Goal: Transaction & Acquisition: Purchase product/service

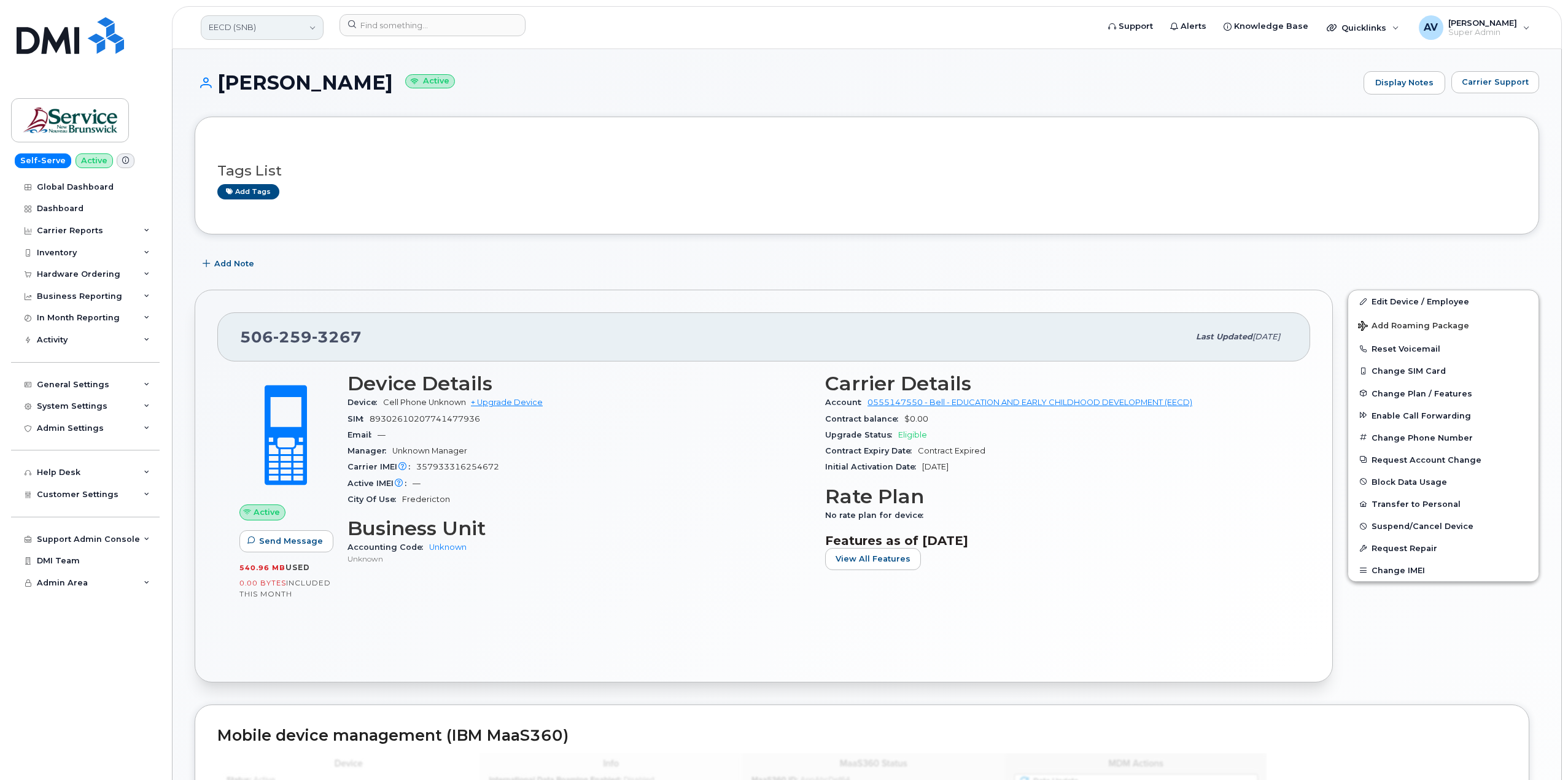
click at [280, 32] on link "EECD (SNB)" at bounding box center [262, 28] width 123 height 24
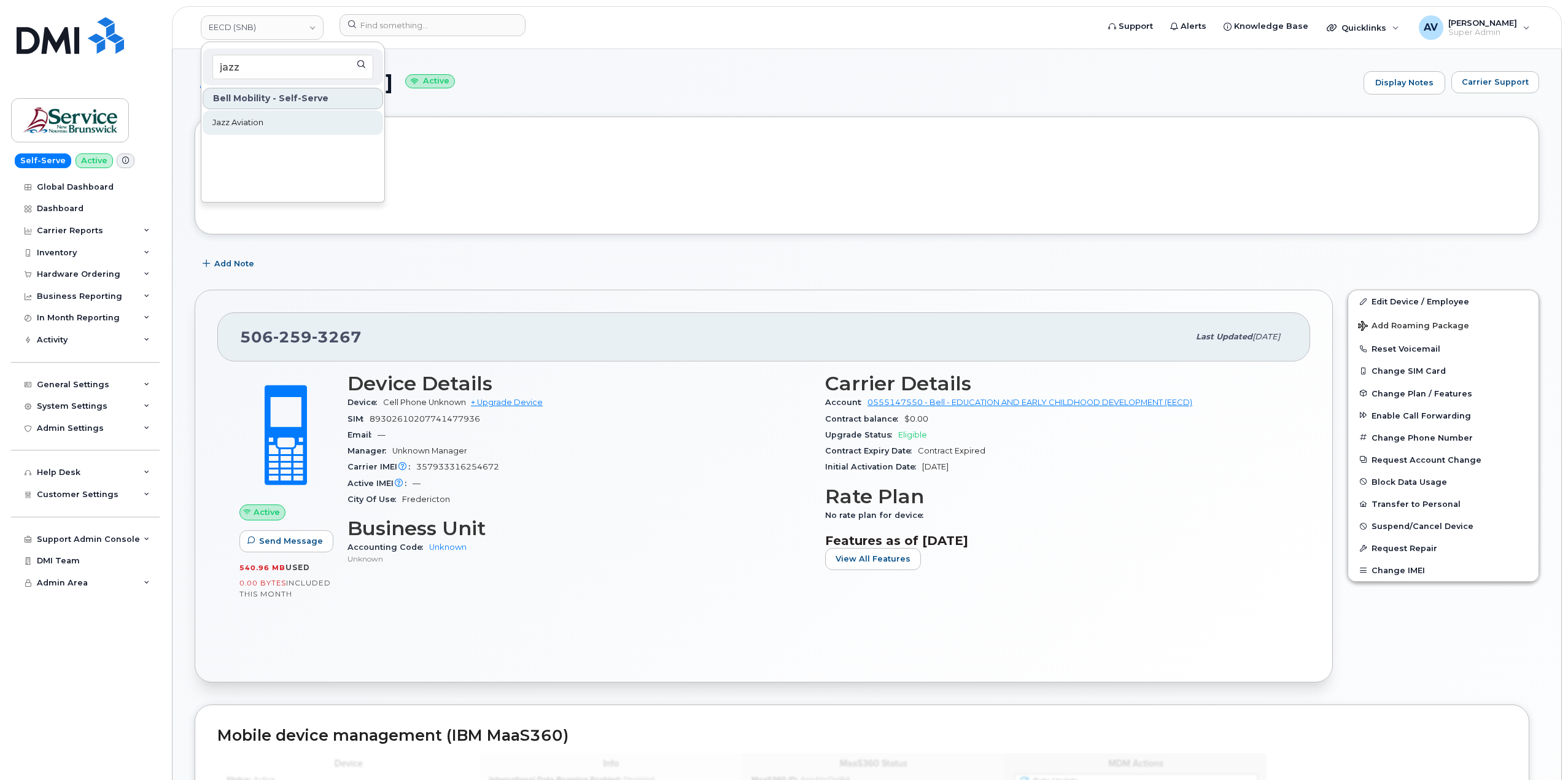
type input "jazz"
click at [300, 117] on link "Jazz Aviation" at bounding box center [293, 123] width 181 height 24
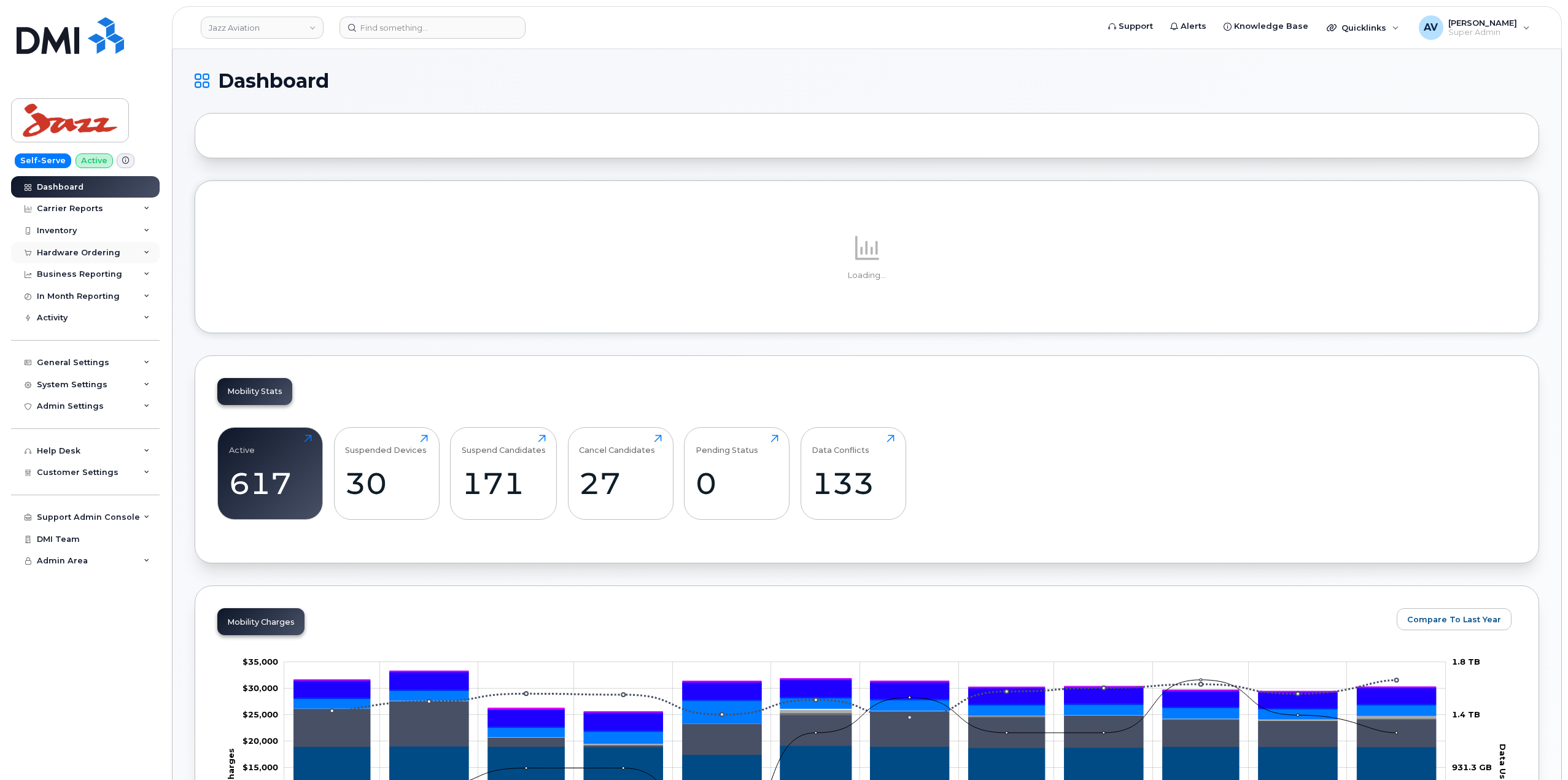
click at [113, 254] on div "Hardware Ordering" at bounding box center [79, 253] width 84 height 10
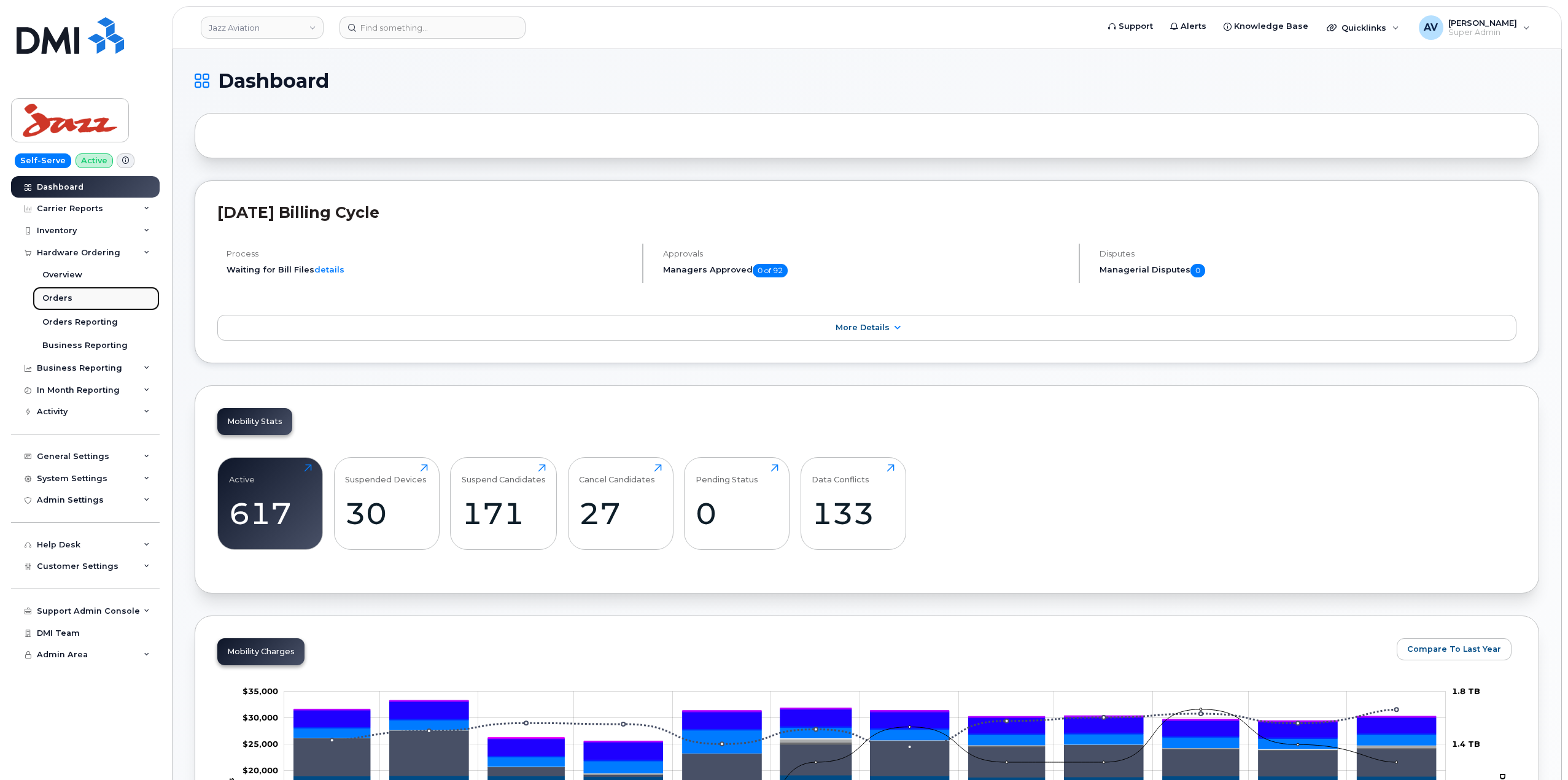
click at [84, 293] on link "Orders" at bounding box center [96, 298] width 127 height 24
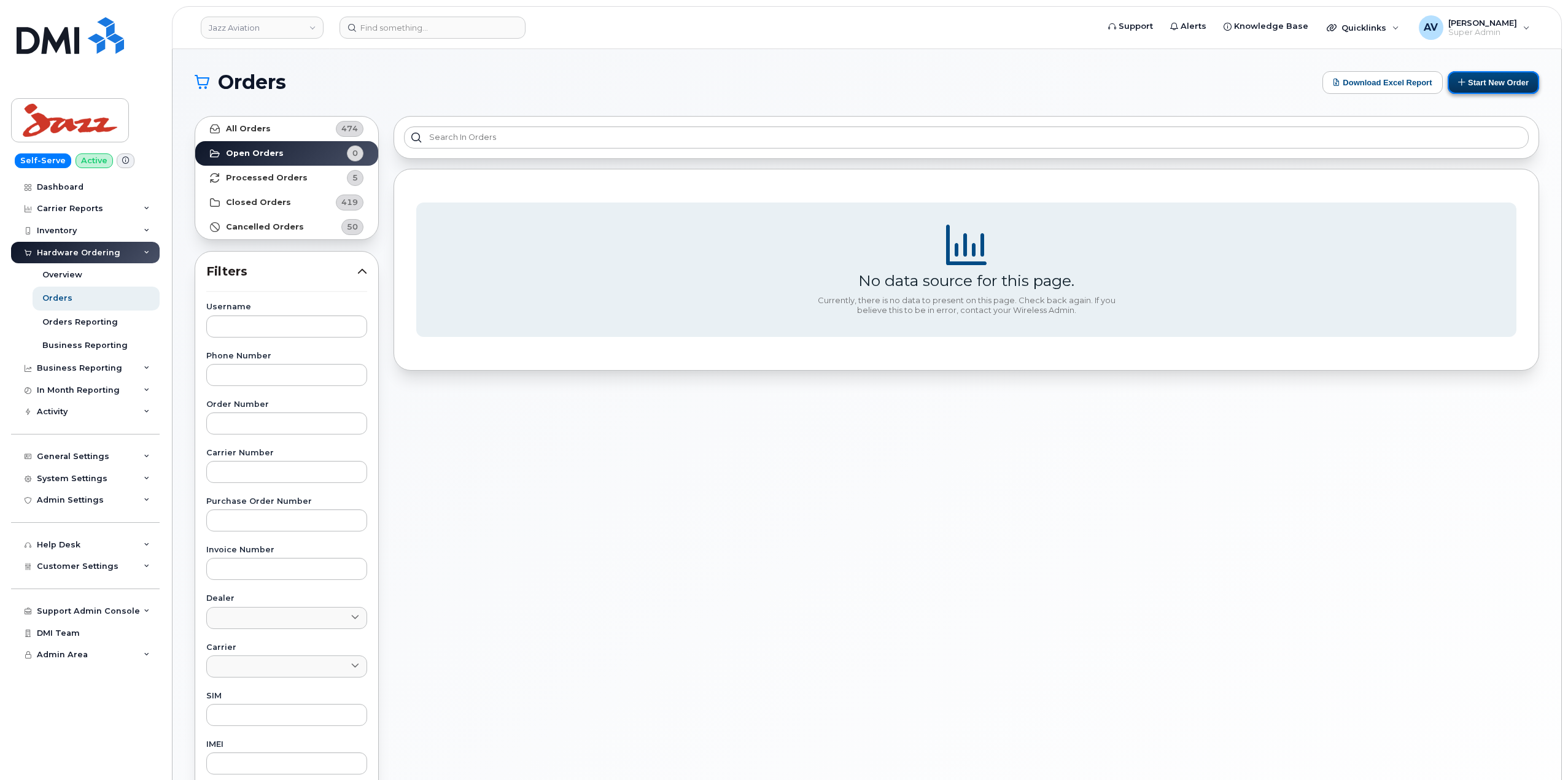
click at [1498, 78] on button "Start New Order" at bounding box center [1494, 83] width 92 height 23
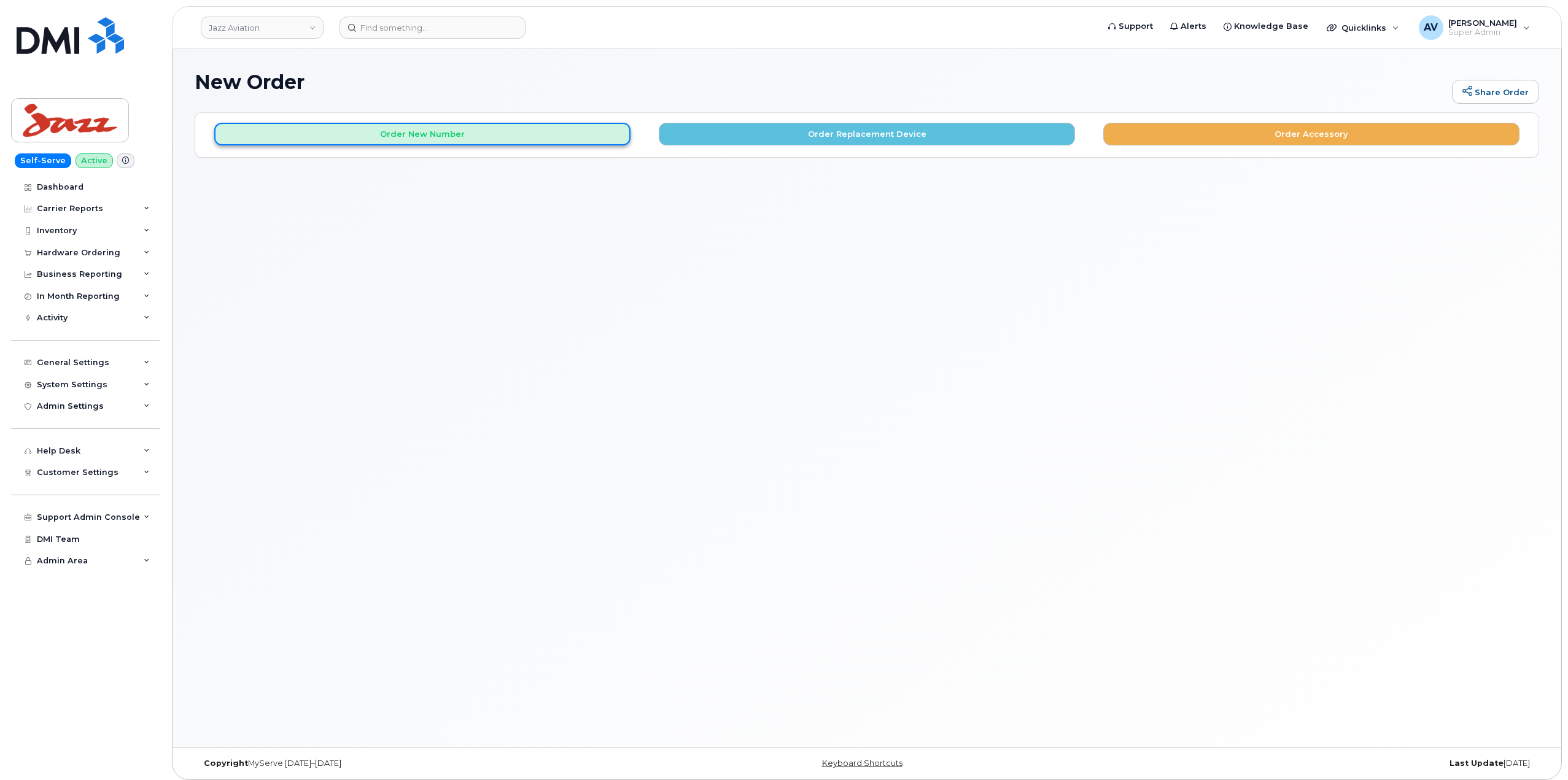
click at [493, 135] on button "Order New Number" at bounding box center [422, 134] width 416 height 23
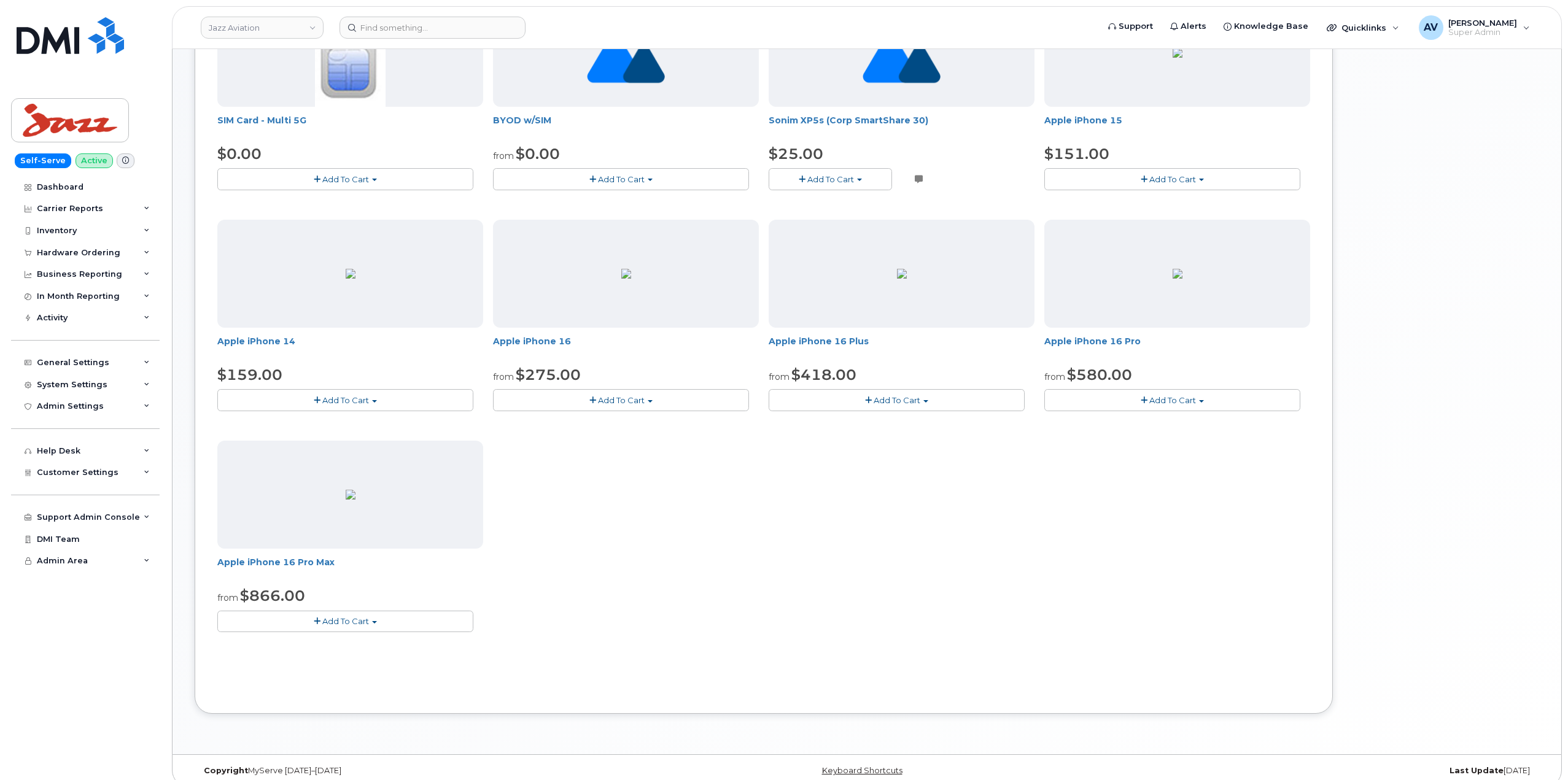
scroll to position [254, 0]
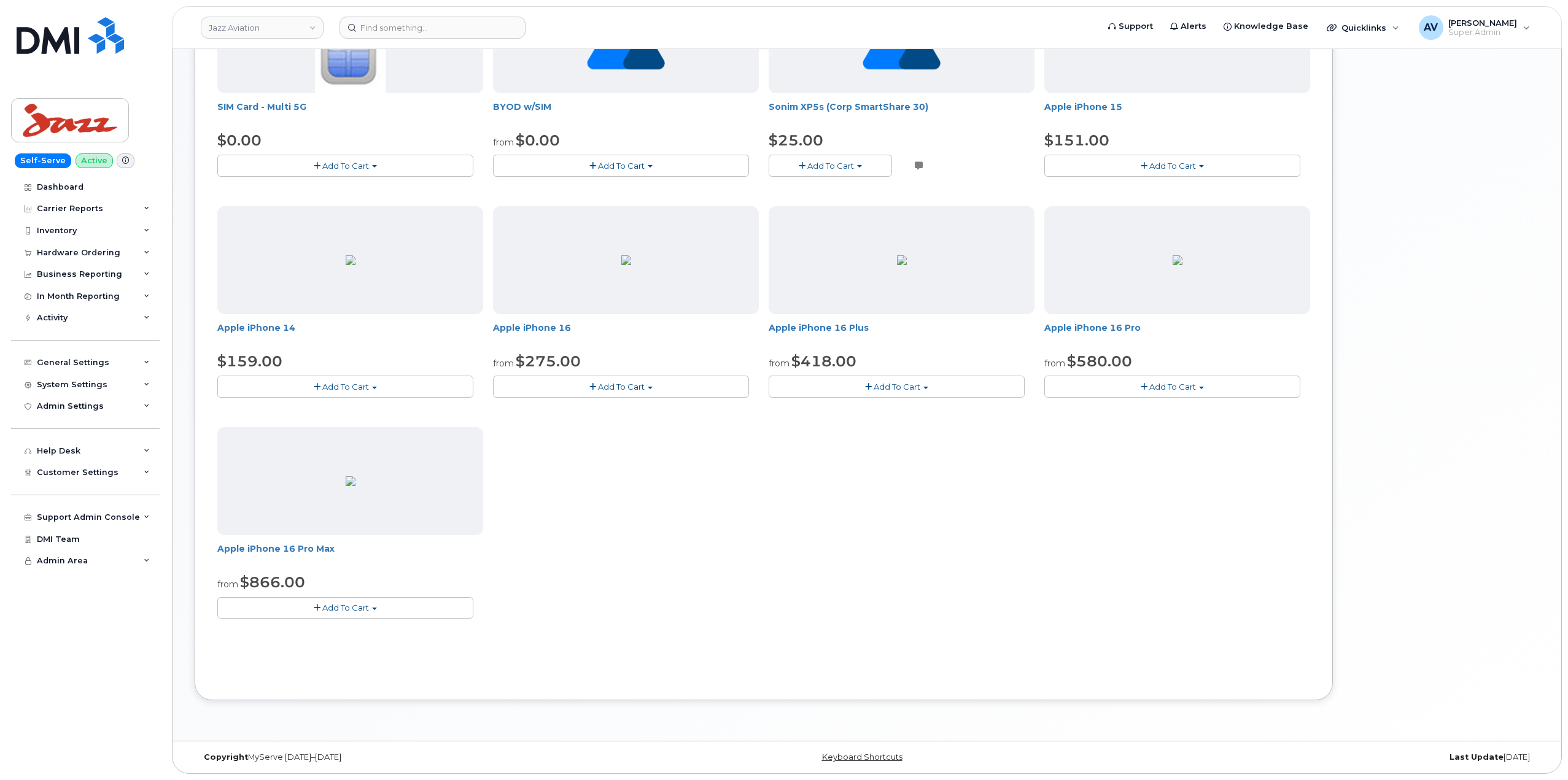
click at [404, 604] on button "Add To Cart" at bounding box center [346, 608] width 256 height 22
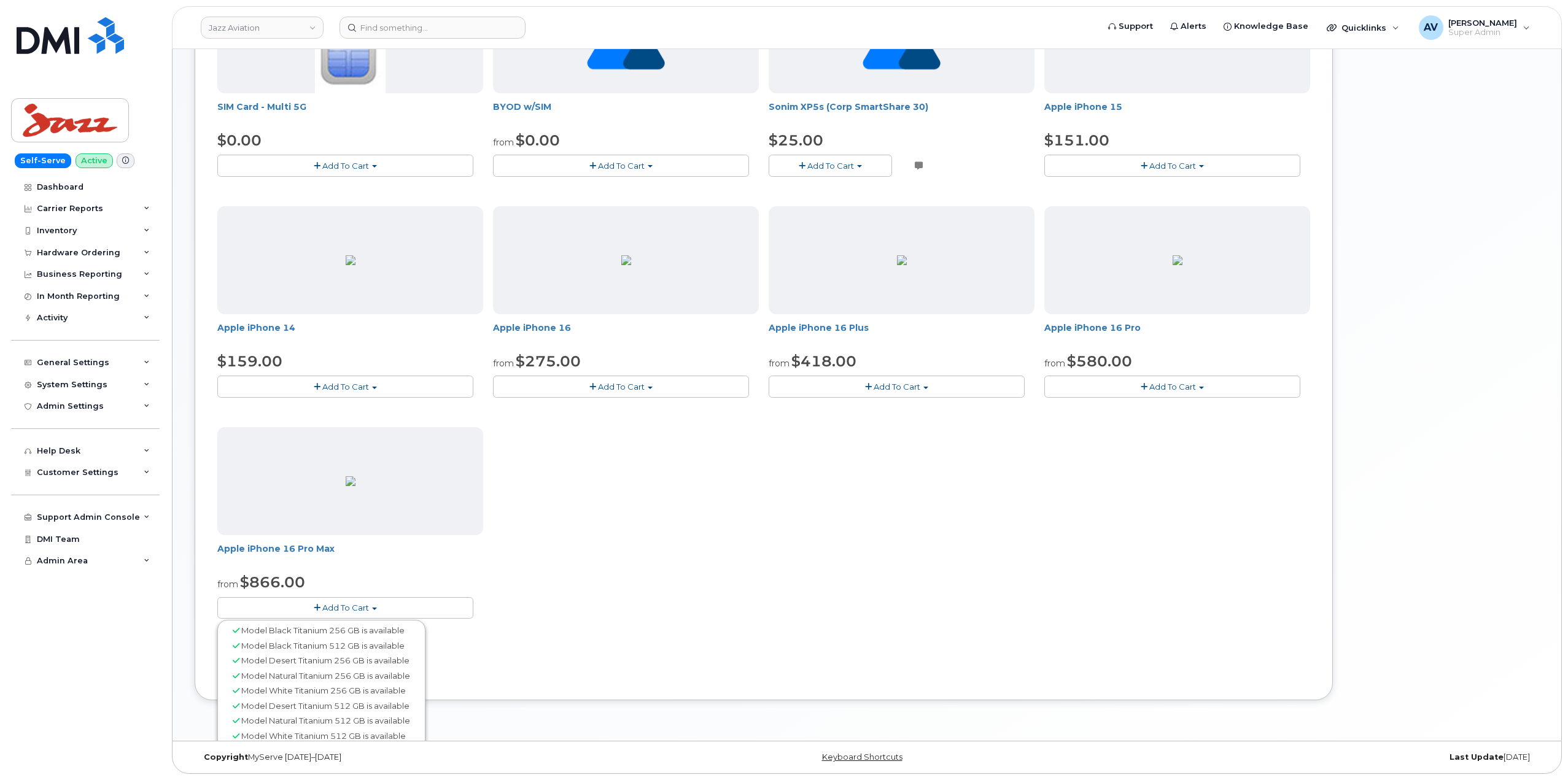
click at [404, 604] on button "Add To Cart" at bounding box center [346, 608] width 256 height 22
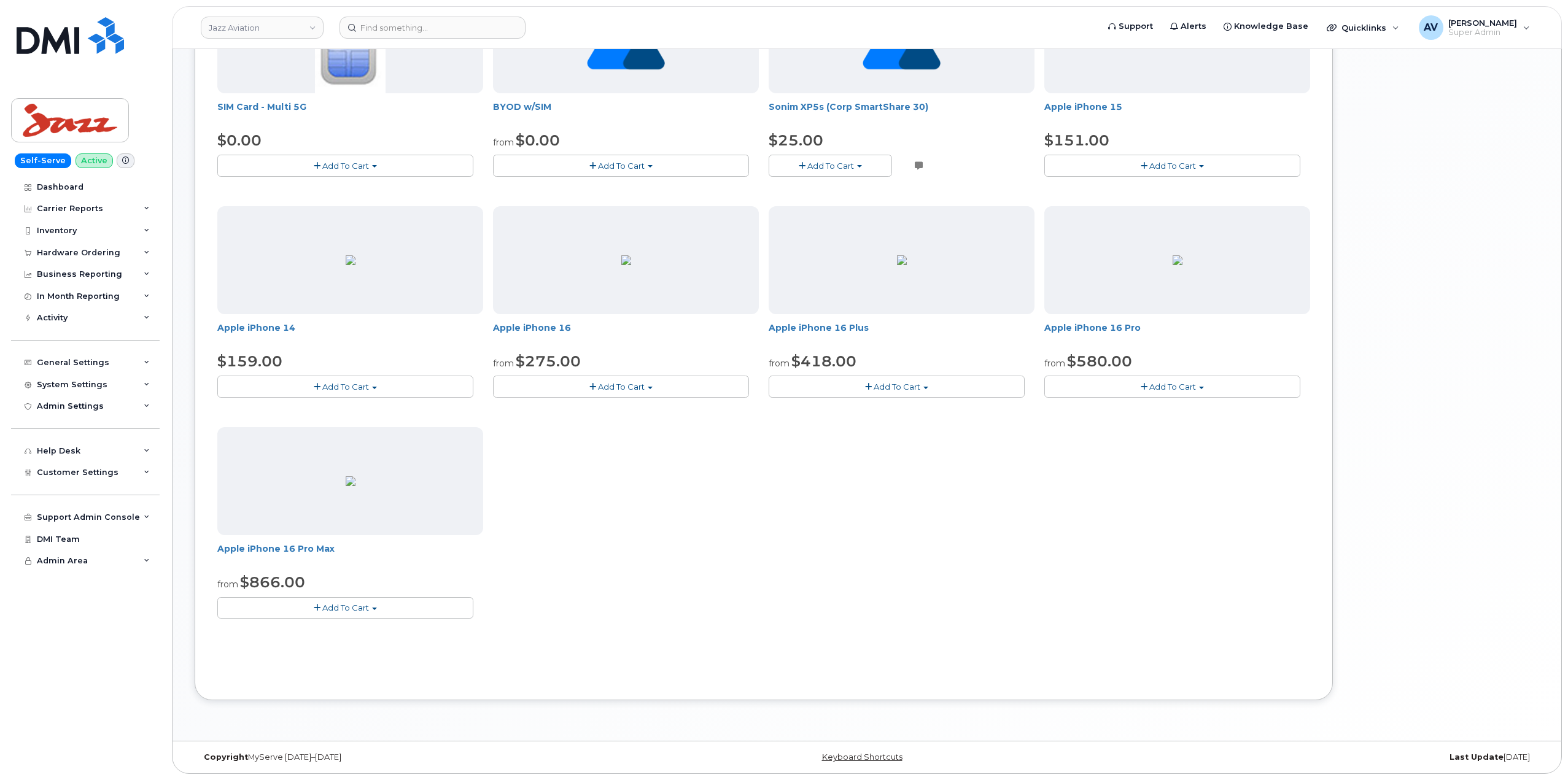
click at [404, 604] on button "Add To Cart" at bounding box center [346, 608] width 256 height 22
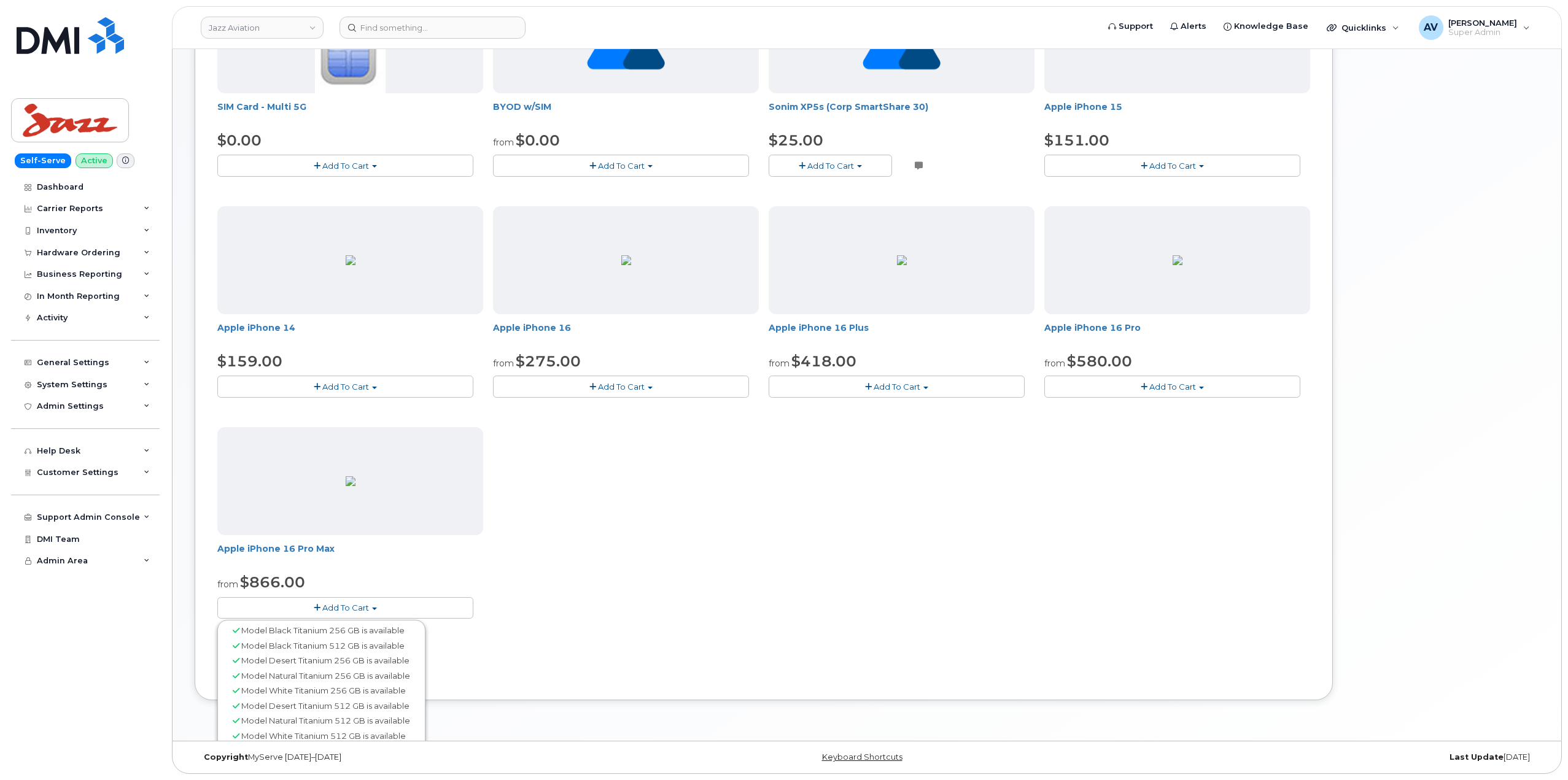
click at [404, 604] on button "Add To Cart" at bounding box center [346, 608] width 256 height 22
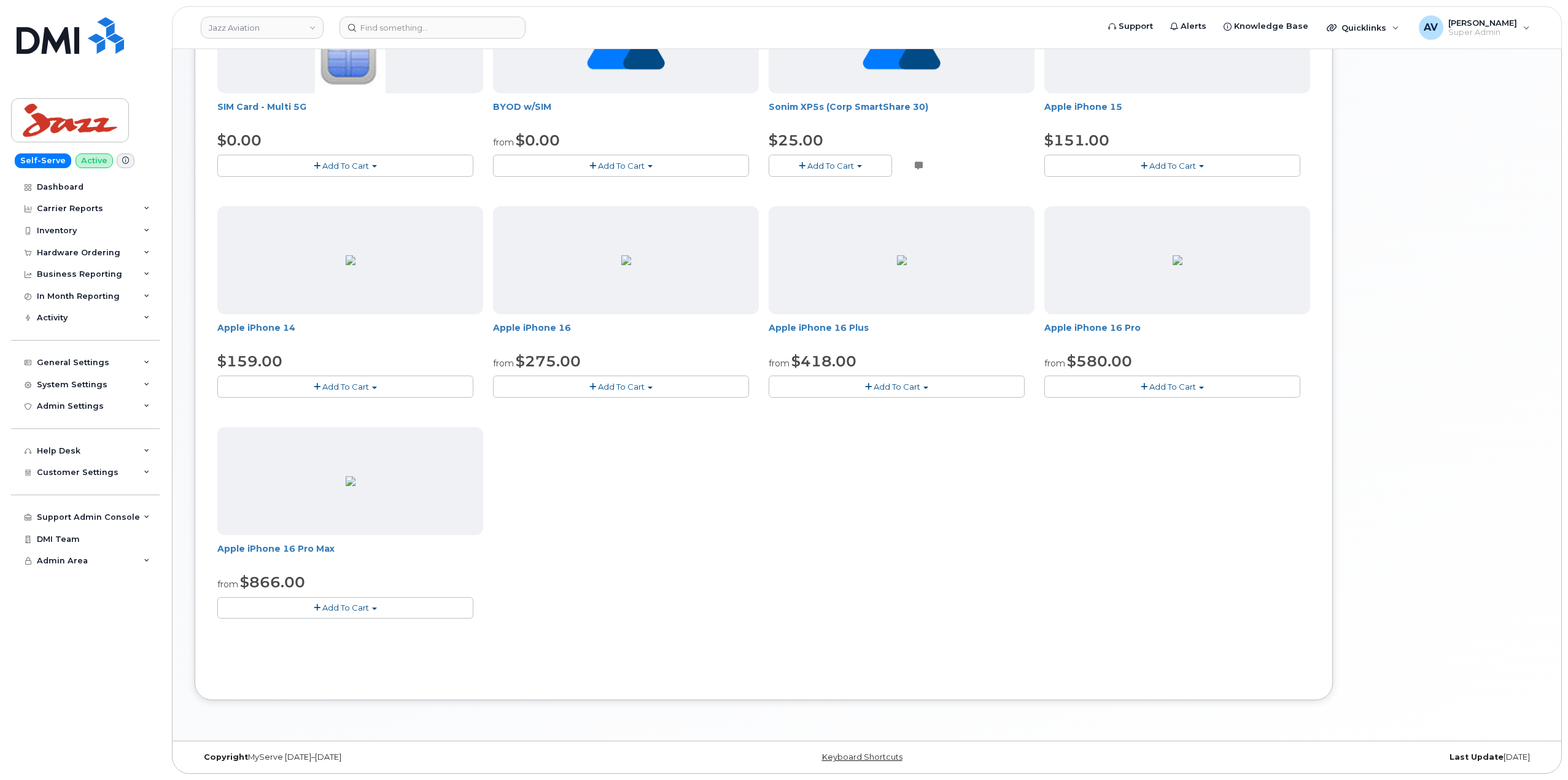
click at [404, 604] on button "Add To Cart" at bounding box center [346, 608] width 256 height 22
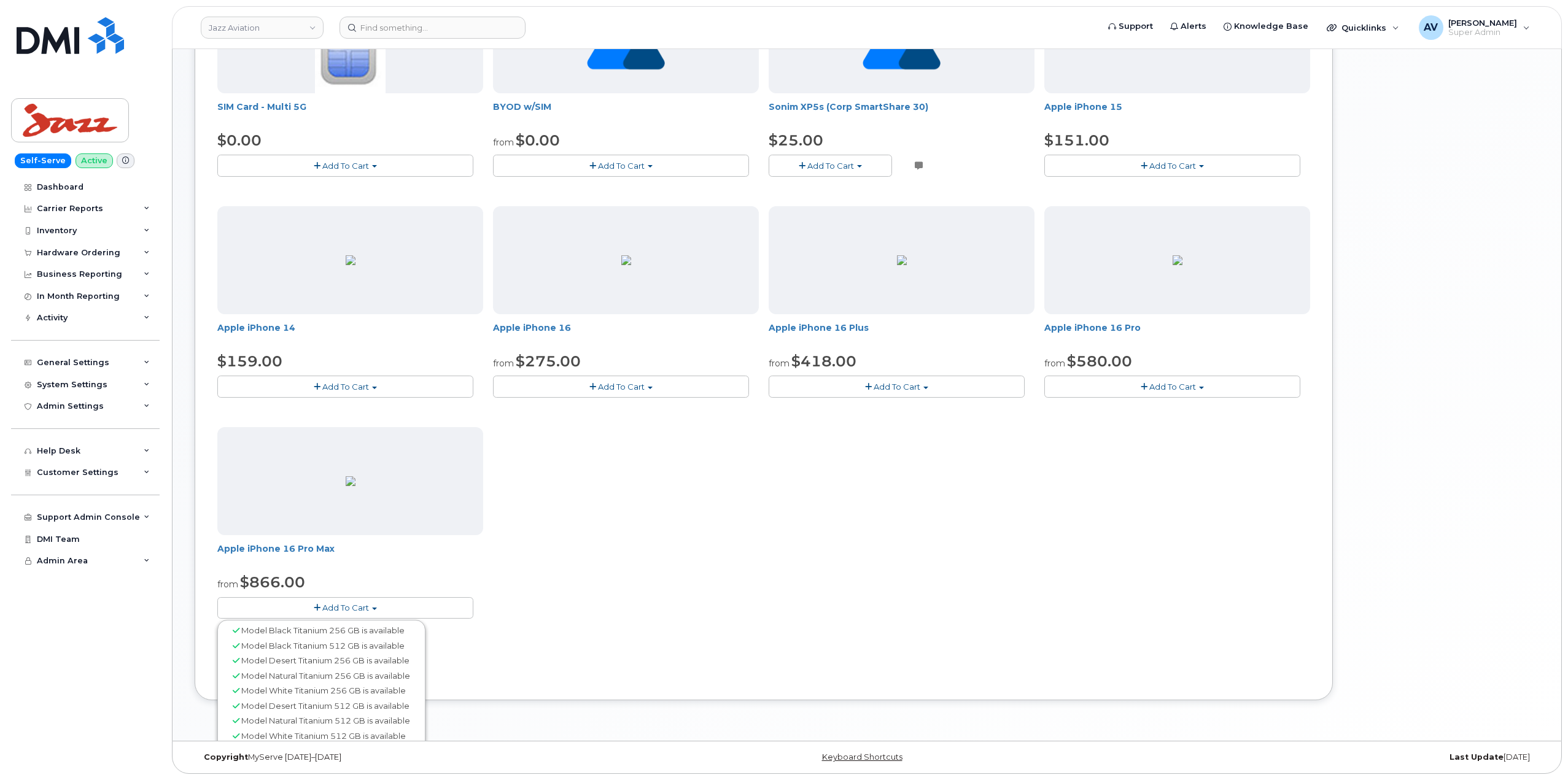
click at [404, 604] on button "Add To Cart" at bounding box center [346, 608] width 256 height 22
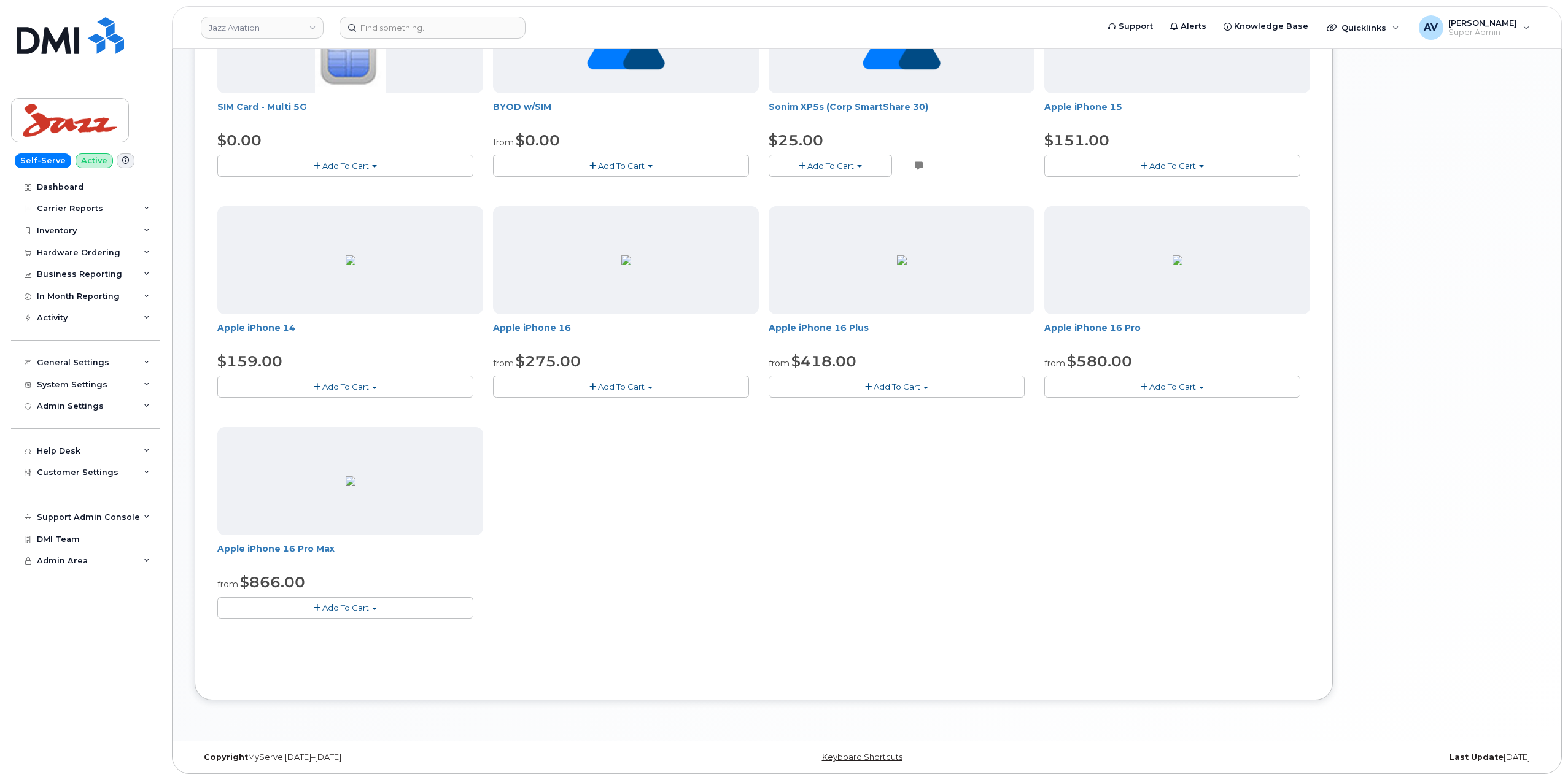
click at [404, 604] on button "Add To Cart" at bounding box center [346, 608] width 256 height 22
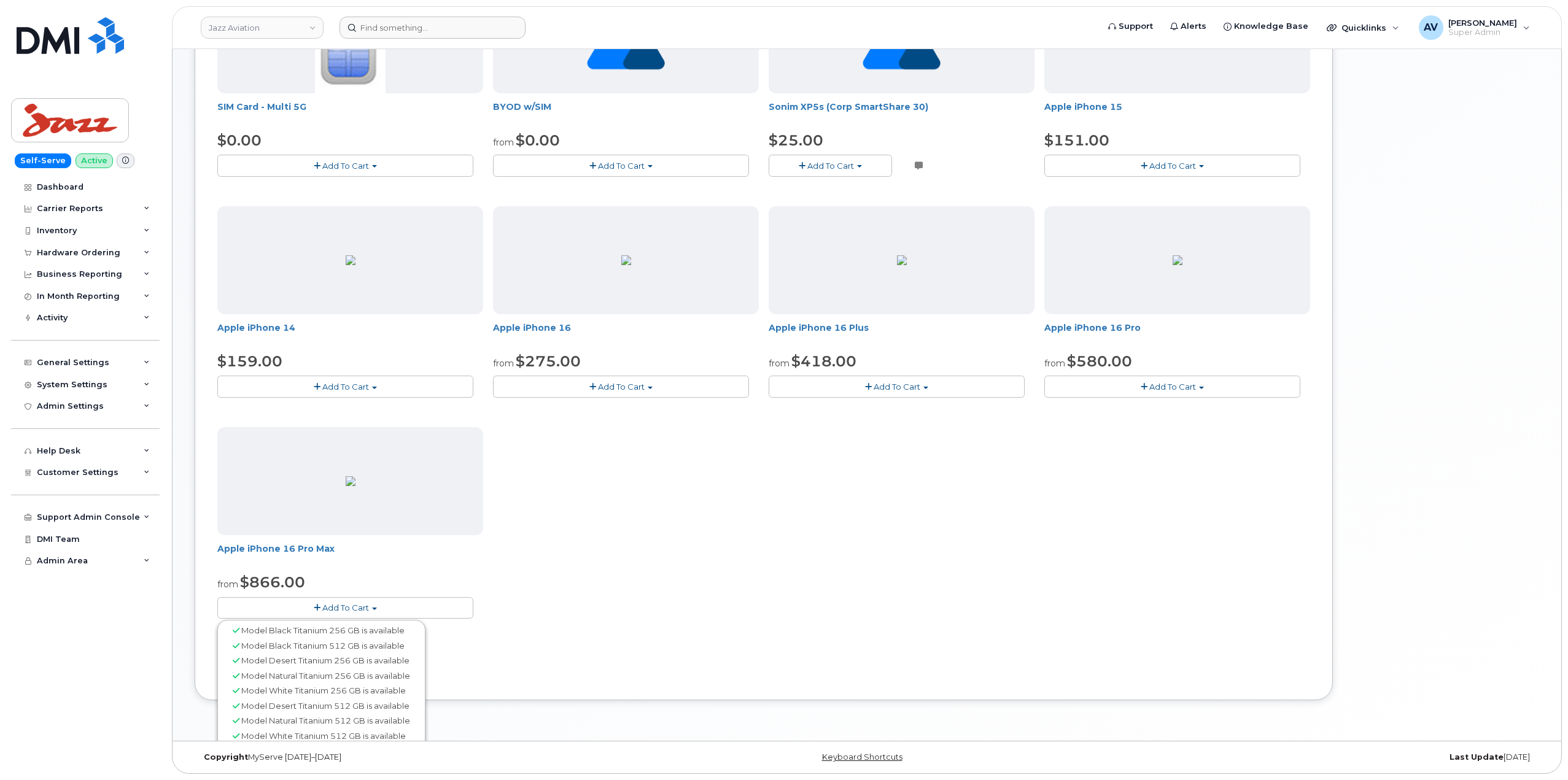
scroll to position [252, 0]
